Goal: Error: Submit feedback/report problem

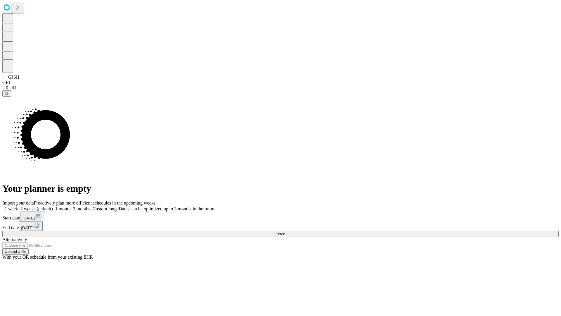
click at [285, 232] on span "Fetch" at bounding box center [281, 234] width 10 height 4
